Goal: Task Accomplishment & Management: Manage account settings

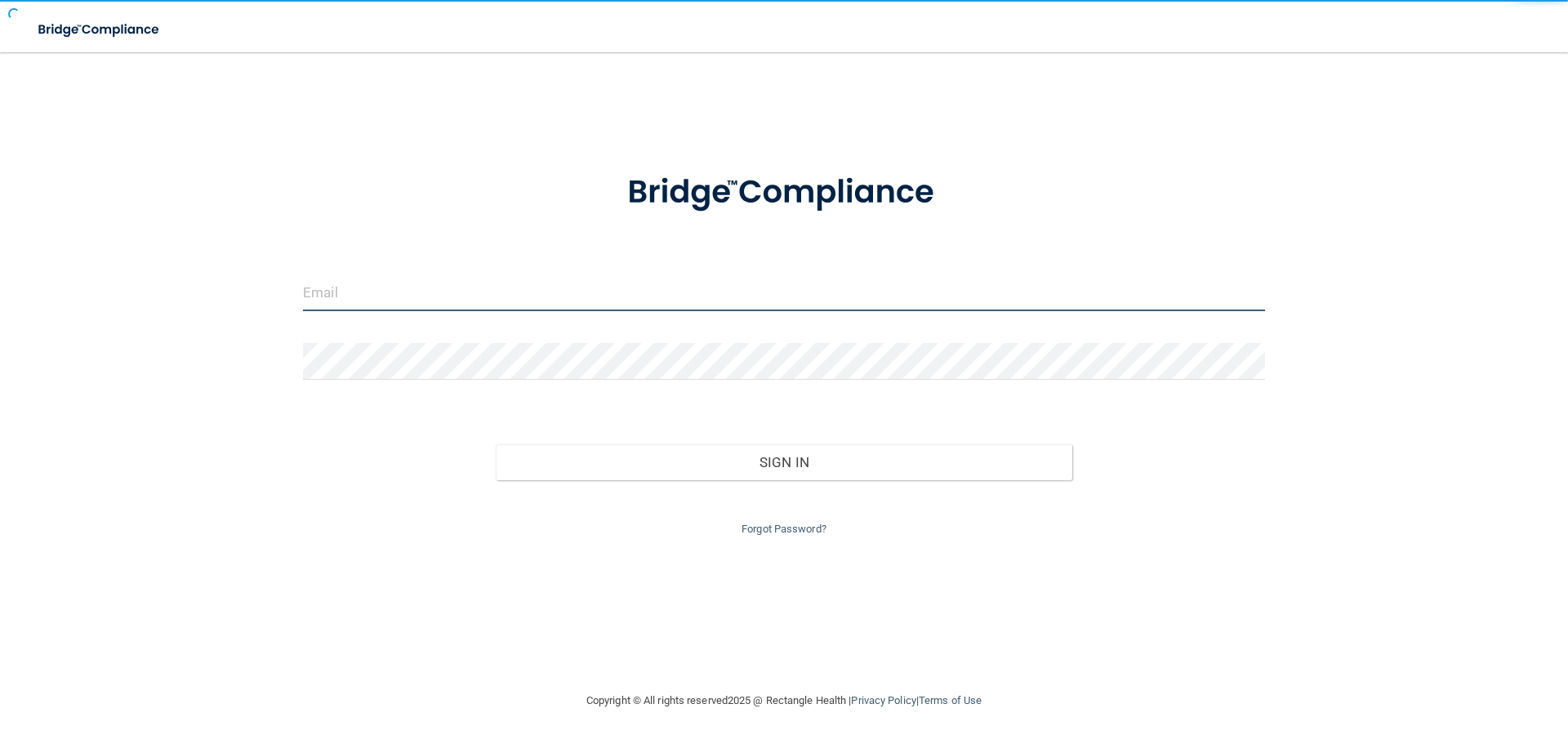
type input "[EMAIL_ADDRESS][DOMAIN_NAME]"
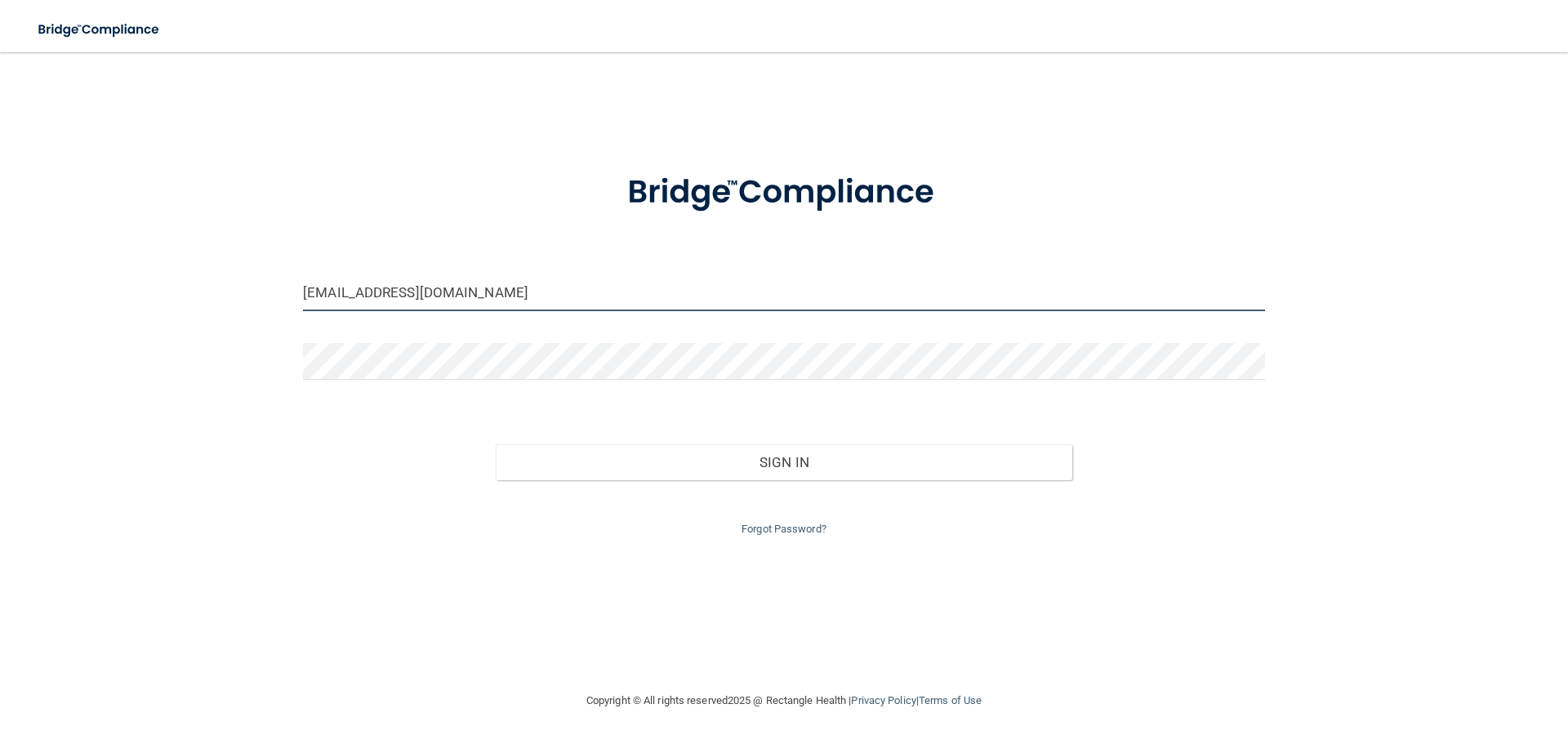
click at [355, 293] on input "[EMAIL_ADDRESS][DOMAIN_NAME]" at bounding box center [784, 292] width 962 height 37
click at [293, 340] on div "[EMAIL_ADDRESS][DOMAIN_NAME] Invalid email/password. You don't have permission …" at bounding box center [784, 372] width 1503 height 606
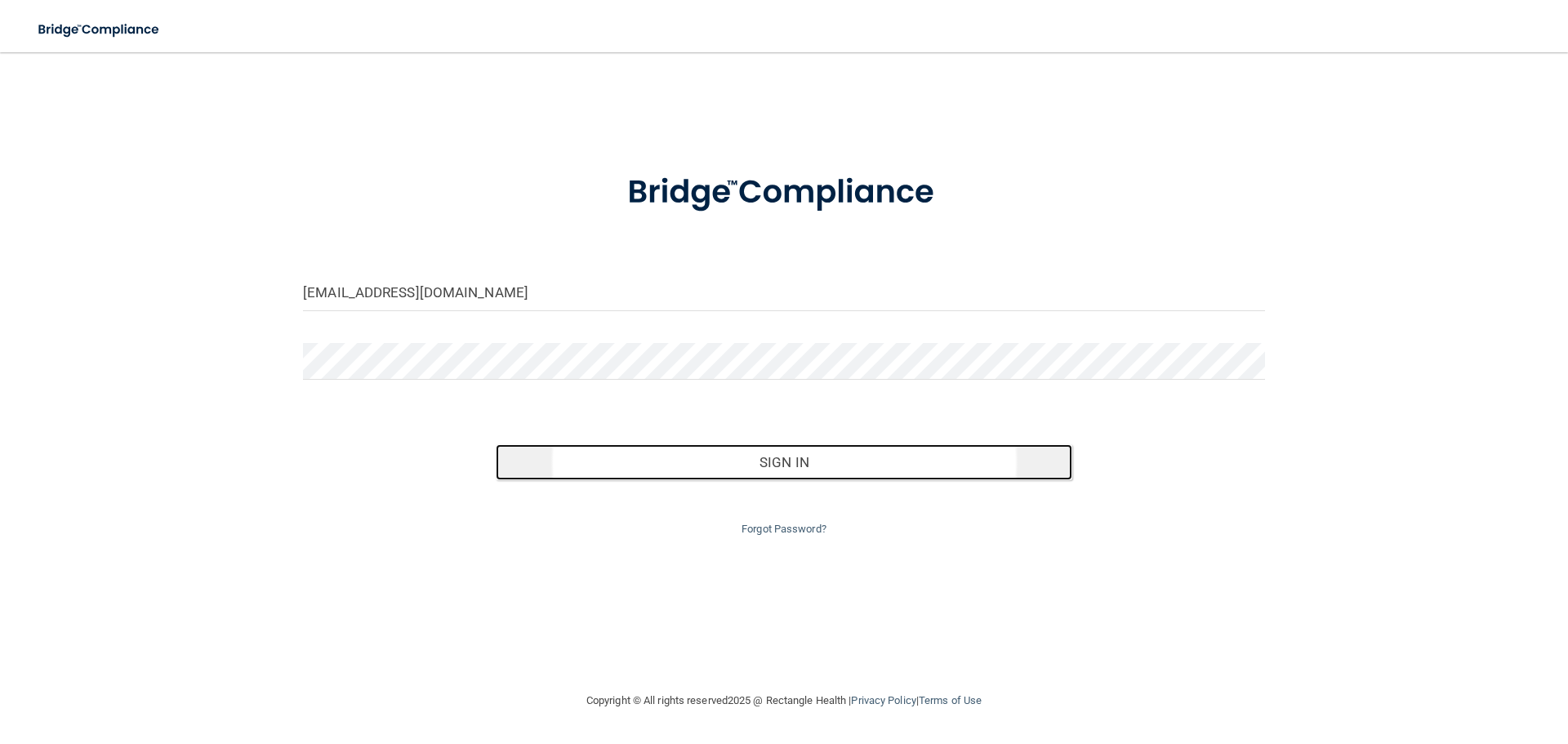
click at [694, 457] on button "Sign In" at bounding box center [784, 461] width 577 height 36
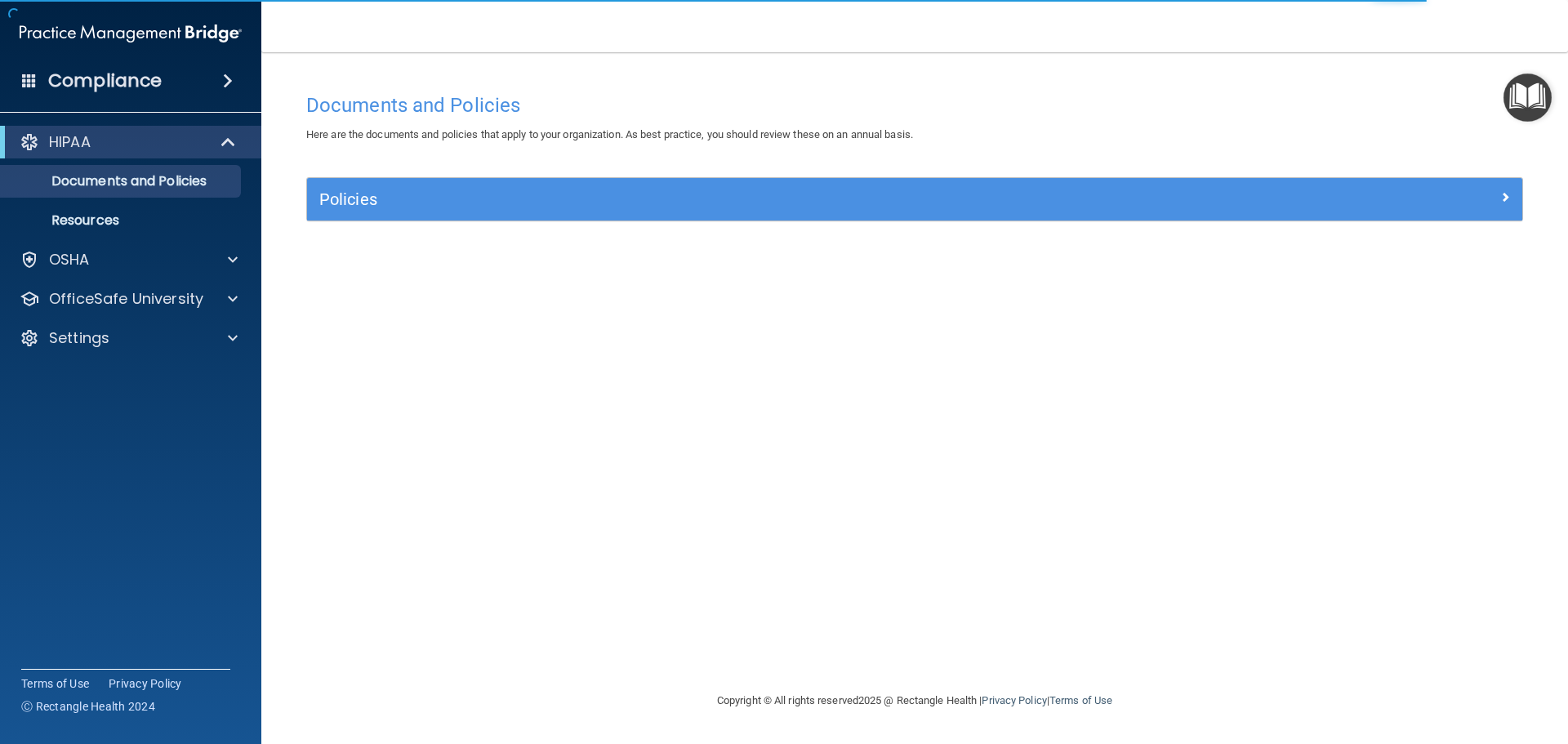
click at [233, 80] on span at bounding box center [228, 81] width 10 height 19
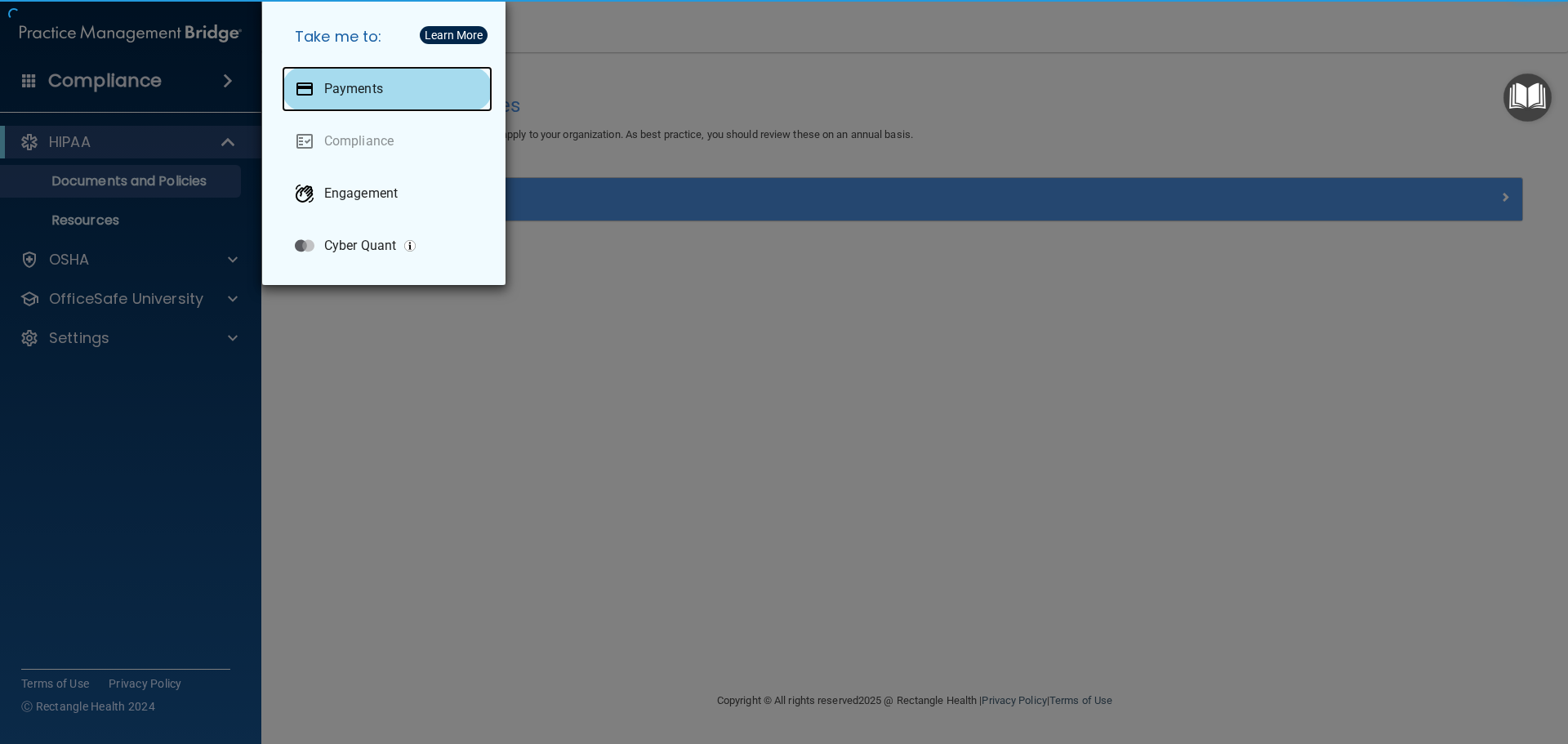
click at [325, 96] on p "Payments" at bounding box center [354, 88] width 59 height 17
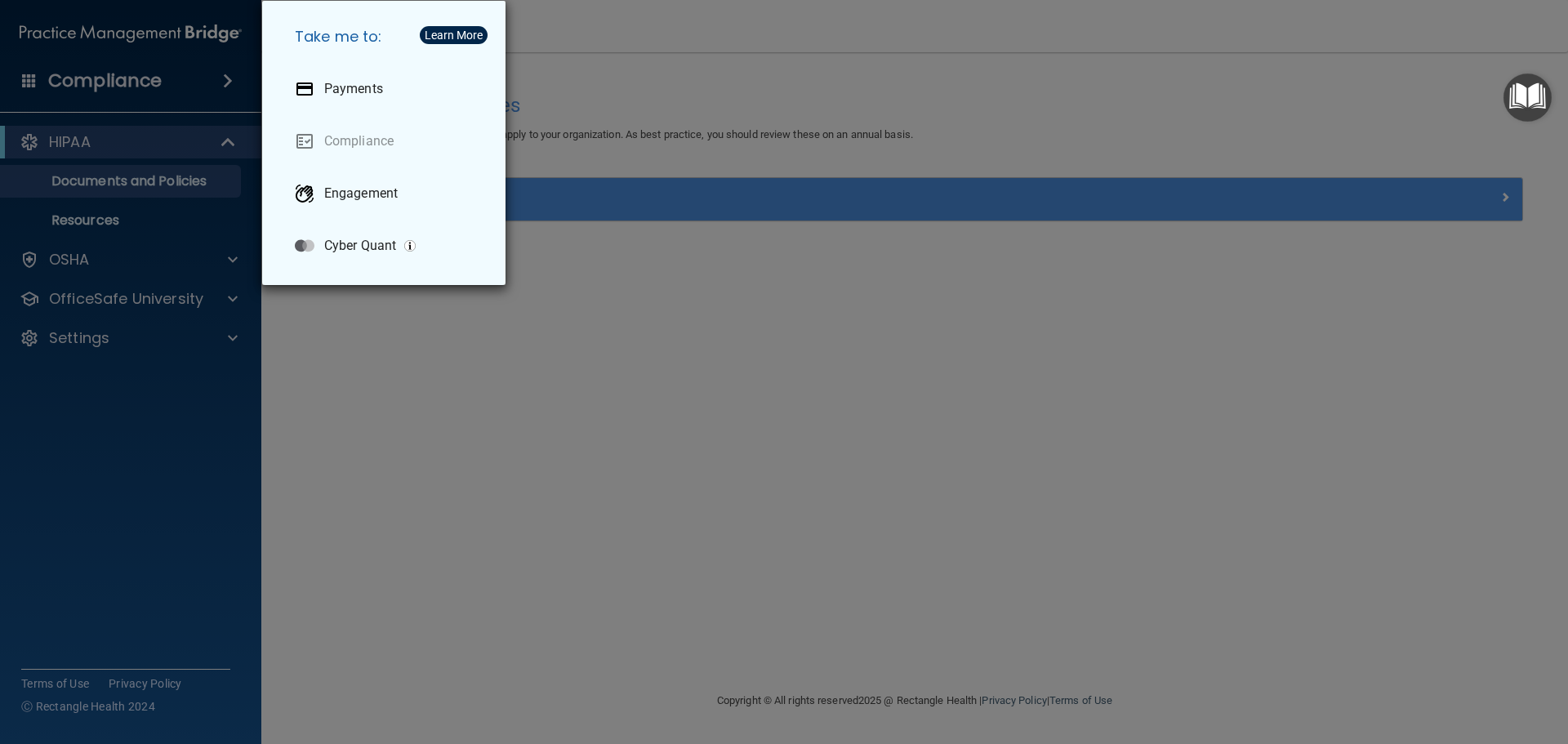
click at [602, 295] on div "Take me to: Payments Compliance Engagement Cyber Quant" at bounding box center [784, 372] width 1568 height 744
